Goal: Find specific page/section: Find specific page/section

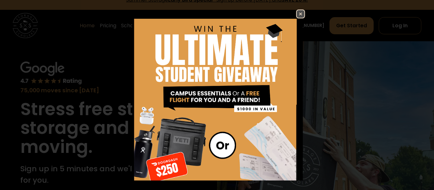
scroll to position [11, 0]
click at [298, 13] on img at bounding box center [301, 14] width 8 height 8
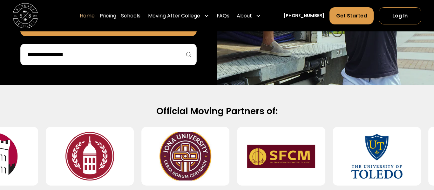
scroll to position [208, 0]
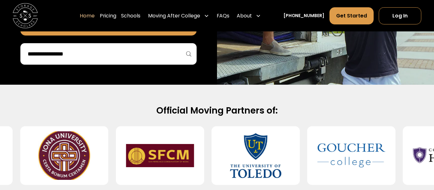
click at [158, 51] on input "search" at bounding box center [108, 54] width 163 height 11
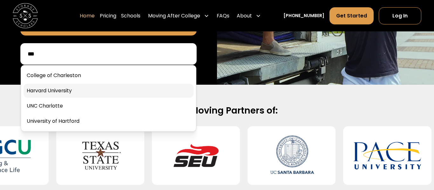
type input "***"
click at [87, 93] on link at bounding box center [108, 91] width 170 height 14
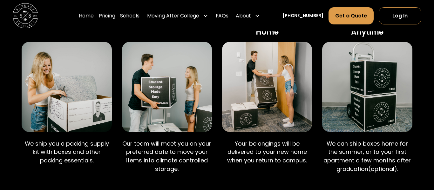
scroll to position [382, 0]
